Goal: Task Accomplishment & Management: Manage account settings

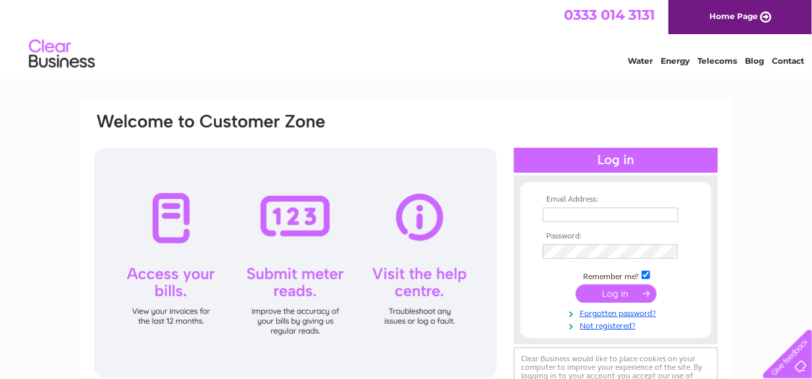
type input "[EMAIL_ADDRESS][DOMAIN_NAME]"
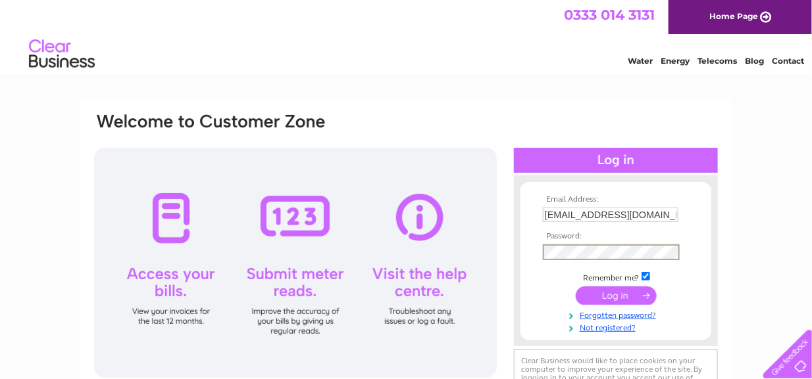
click at [597, 293] on input "submit" at bounding box center [615, 296] width 81 height 18
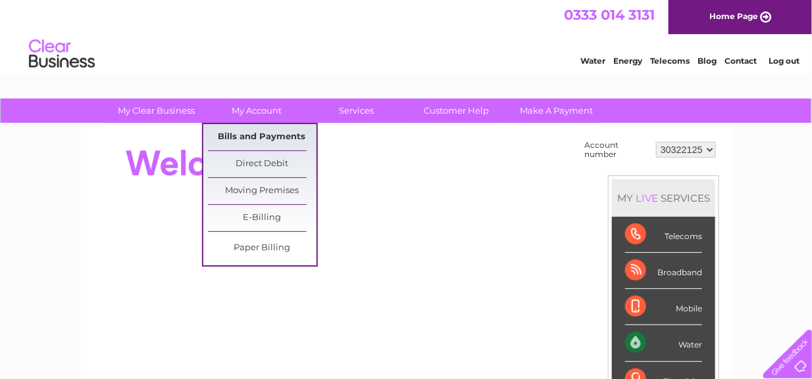
click at [264, 136] on link "Bills and Payments" at bounding box center [262, 137] width 109 height 26
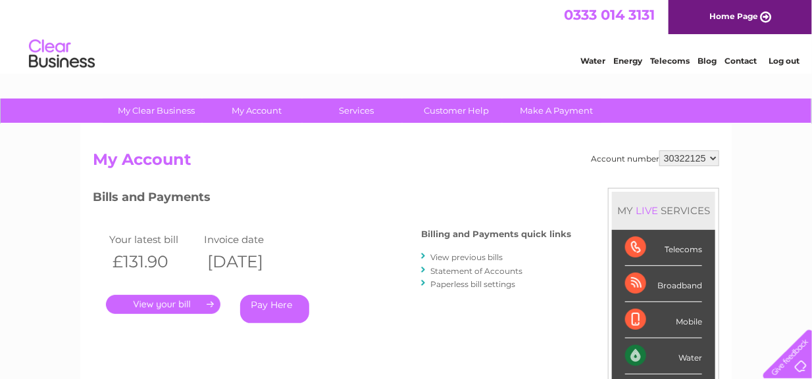
scroll to position [132, 0]
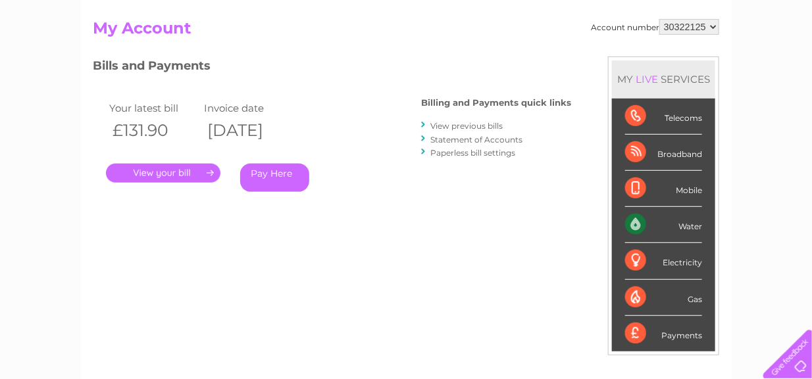
click at [170, 171] on link "." at bounding box center [163, 173] width 114 height 19
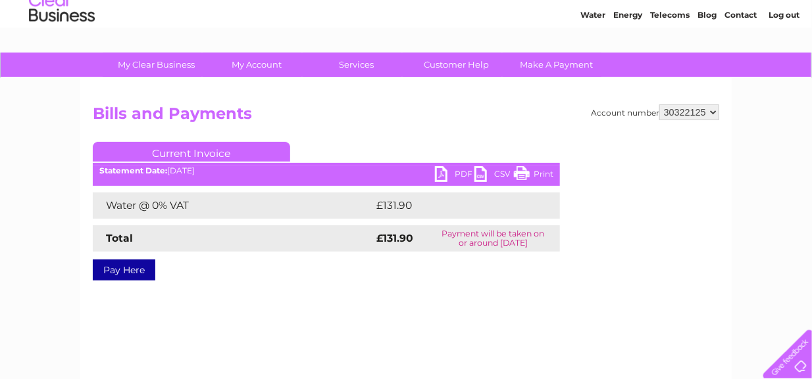
scroll to position [66, 0]
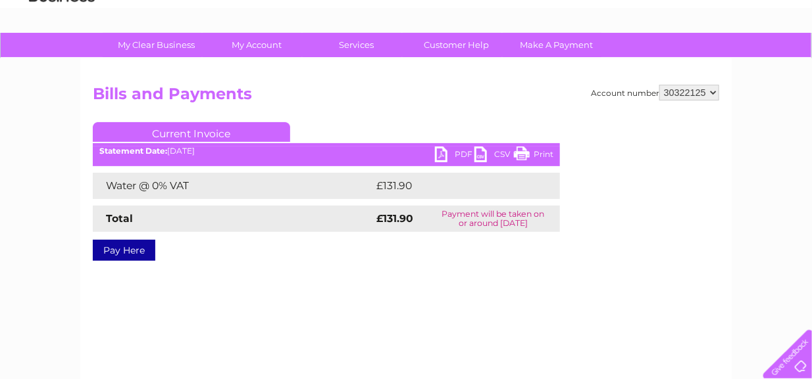
click at [460, 157] on link "PDF" at bounding box center [454, 156] width 39 height 19
